Goal: Transaction & Acquisition: Subscribe to service/newsletter

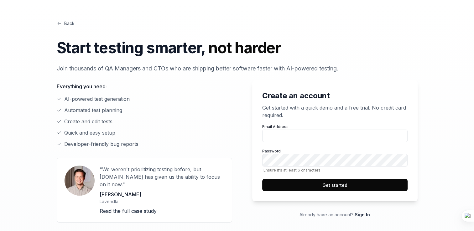
type input "[EMAIL_ADDRESS][DOMAIN_NAME]"
click at [312, 184] on button "Get started" at bounding box center [334, 185] width 145 height 13
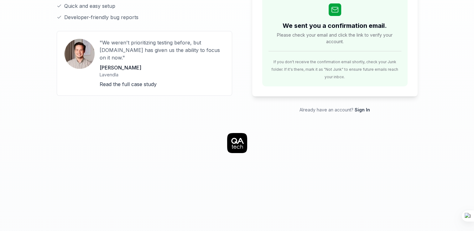
scroll to position [106, 0]
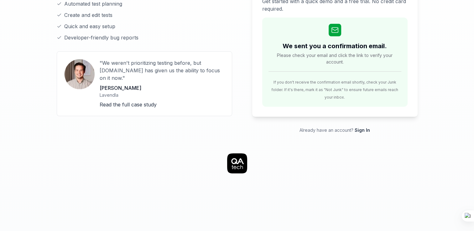
click at [242, 153] on icon at bounding box center [237, 163] width 20 height 20
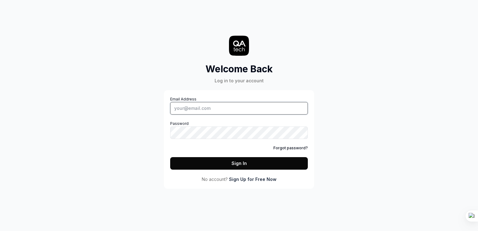
click at [188, 109] on input "Email Address" at bounding box center [239, 108] width 138 height 13
type input "[EMAIL_ADDRESS][DOMAIN_NAME]"
click at [238, 165] on button "Sign In" at bounding box center [239, 163] width 138 height 13
